Goal: Task Accomplishment & Management: Use online tool/utility

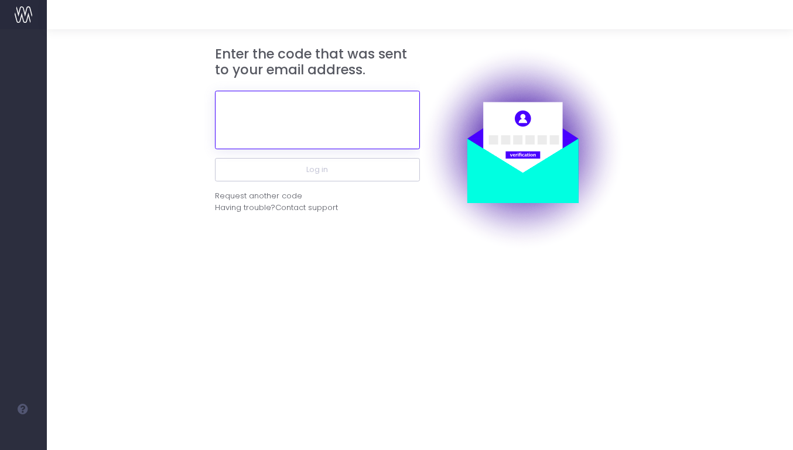
click at [370, 117] on input "text" at bounding box center [317, 120] width 205 height 59
paste input "623391"
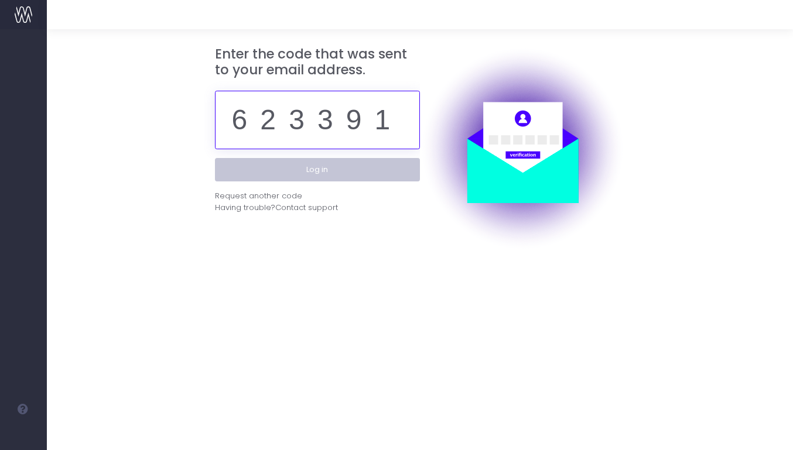
type input "623391"
click at [366, 166] on button "Log in" at bounding box center [317, 169] width 205 height 23
